Goal: Information Seeking & Learning: Learn about a topic

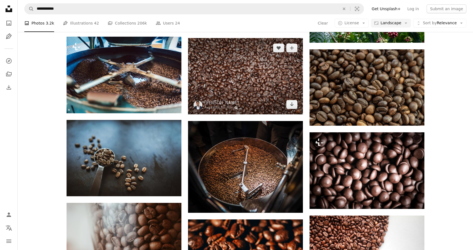
scroll to position [5874, 0]
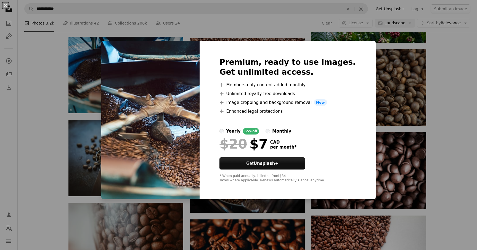
click at [381, 41] on div "An X shape Premium, ready to use images. Get unlimited access. A plus sign Memb…" at bounding box center [238, 125] width 477 height 250
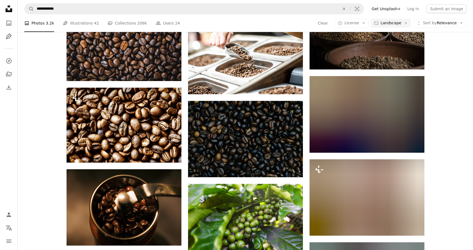
scroll to position [6936, 0]
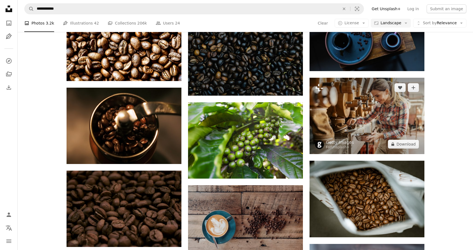
click at [402, 125] on img at bounding box center [366, 116] width 115 height 76
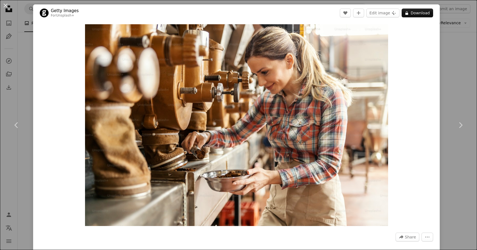
click at [452, 73] on div "An X shape Chevron left Chevron right Getty Images For Unsplash+ A heart A plus…" at bounding box center [238, 125] width 477 height 250
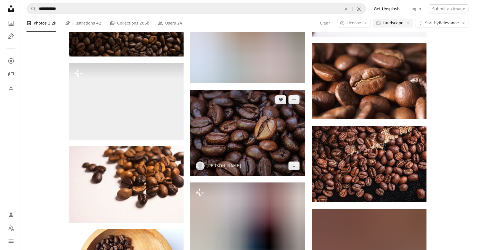
scroll to position [7552, 0]
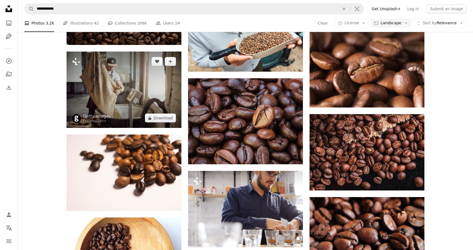
click at [123, 99] on img at bounding box center [124, 90] width 115 height 76
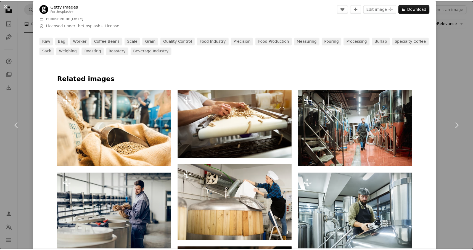
scroll to position [347, 0]
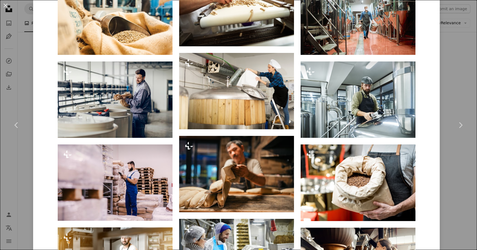
click at [441, 55] on div "An X shape Chevron left Chevron right Getty Images For Unsplash+ A heart A plus…" at bounding box center [238, 125] width 477 height 250
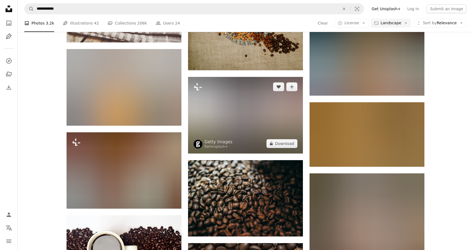
scroll to position [8012, 0]
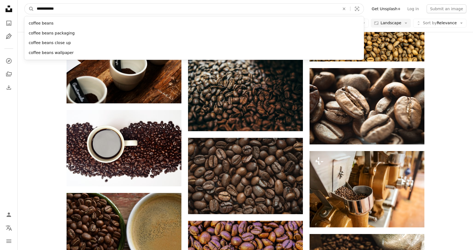
drag, startPoint x: 77, startPoint y: 12, endPoint x: 22, endPoint y: 9, distance: 54.5
click at [22, 9] on nav "**********" at bounding box center [245, 9] width 455 height 18
